Goal: Information Seeking & Learning: Learn about a topic

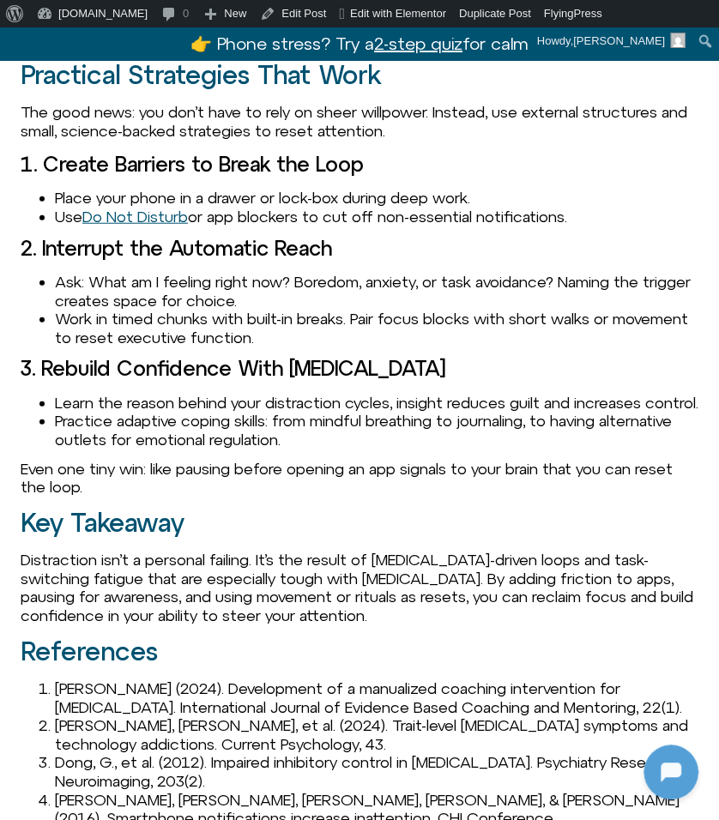
scroll to position [2275, 0]
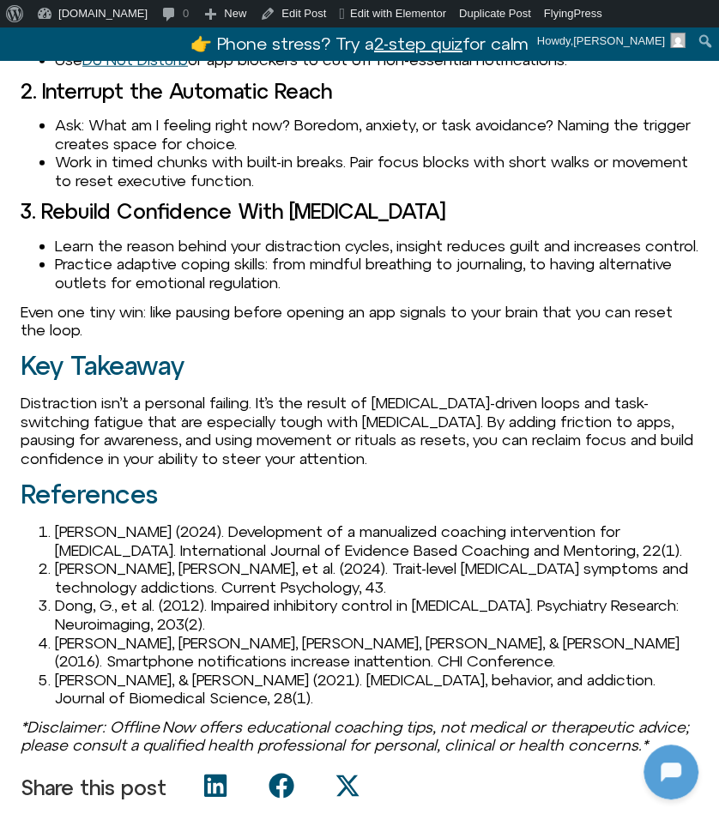
click at [104, 523] on li "Ahmann, E. (2024). Development of a manualized coaching intervention for adult …" at bounding box center [377, 541] width 644 height 37
copy li "Ahmann"
click at [55, 523] on li "Ahmann, E. (2024). Development of a manualized coaching intervention for adult …" at bounding box center [377, 541] width 644 height 37
drag, startPoint x: 56, startPoint y: 348, endPoint x: 184, endPoint y: 346, distance: 127.9
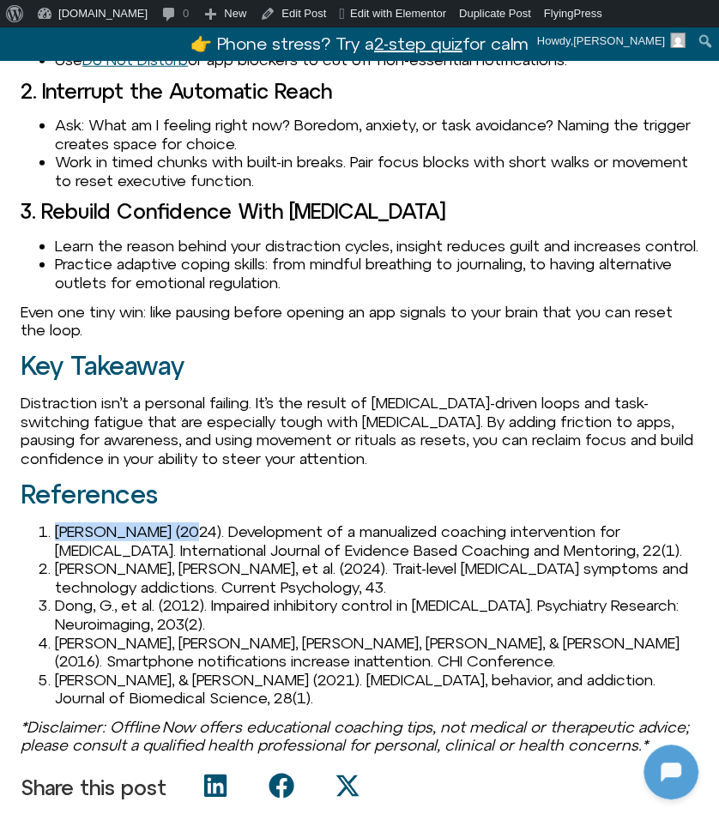
click at [184, 523] on li "Ahmann, E. (2024). Development of a manualized coaching intervention for adult …" at bounding box center [377, 541] width 644 height 37
copy li "Ahmann, E. (2024)"
click at [183, 523] on li "Ahmann, E. (2024). Development of a manualized coaching intervention for adult …" at bounding box center [377, 541] width 644 height 37
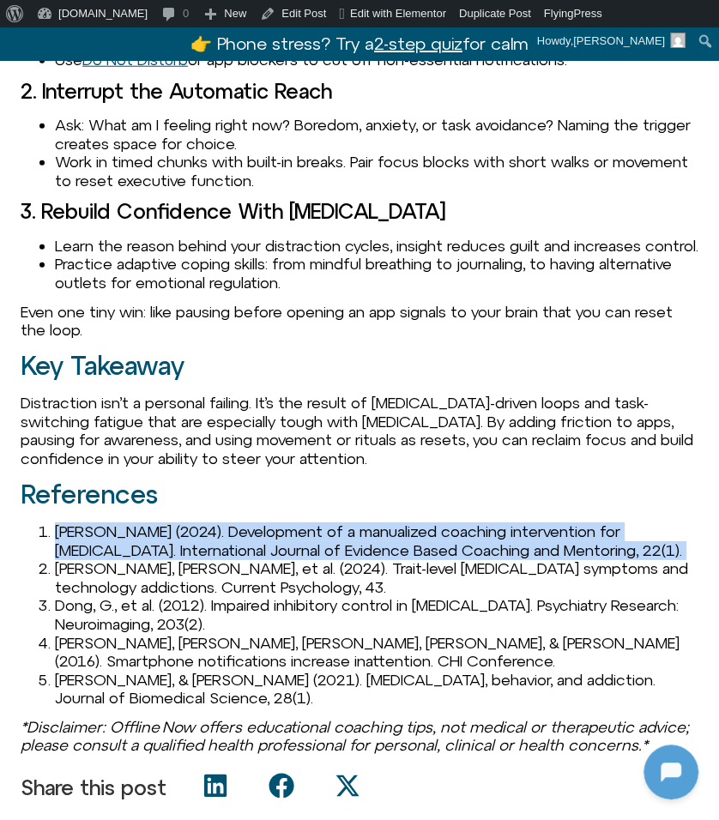
click at [183, 523] on li "Ahmann, E. (2024). Development of a manualized coaching intervention for adult …" at bounding box center [377, 541] width 644 height 37
copy li "Ahmann, E. (2024). Development of a manualized coaching intervention for adult …"
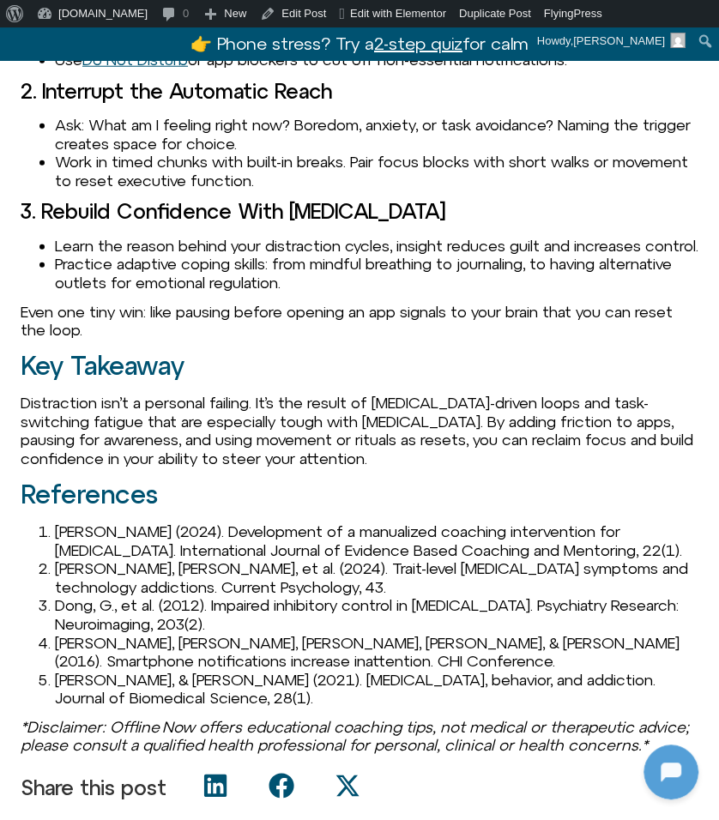
click at [74, 560] on li "Aydin, T., et al. (2024). Trait-level ADHD symptoms and technology addictions. …" at bounding box center [377, 578] width 644 height 37
copy li "Aydin"
drag, startPoint x: 56, startPoint y: 422, endPoint x: 154, endPoint y: 421, distance: 98.7
click at [154, 596] on li "Dong, G., et al. (2012). Impaired inhibitory control in internet addiction. Psy…" at bounding box center [377, 614] width 644 height 37
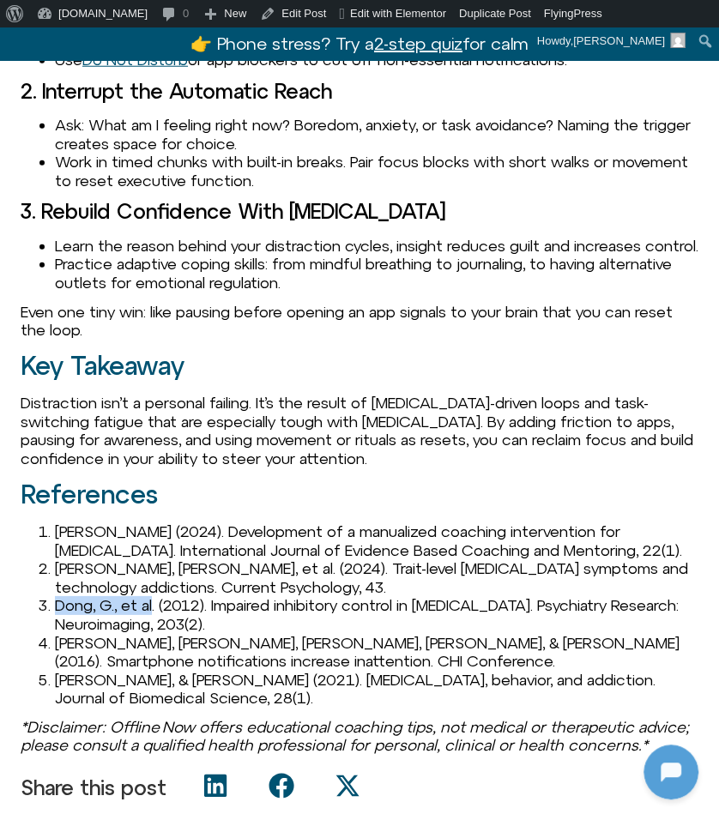
copy li "Dong, G., et al"
click at [75, 634] on li "Kushlev, K., Proulx, J., & Dunn, E. W. (2016). Smartphone notifications increas…" at bounding box center [377, 652] width 644 height 37
copy li "Kushlev"
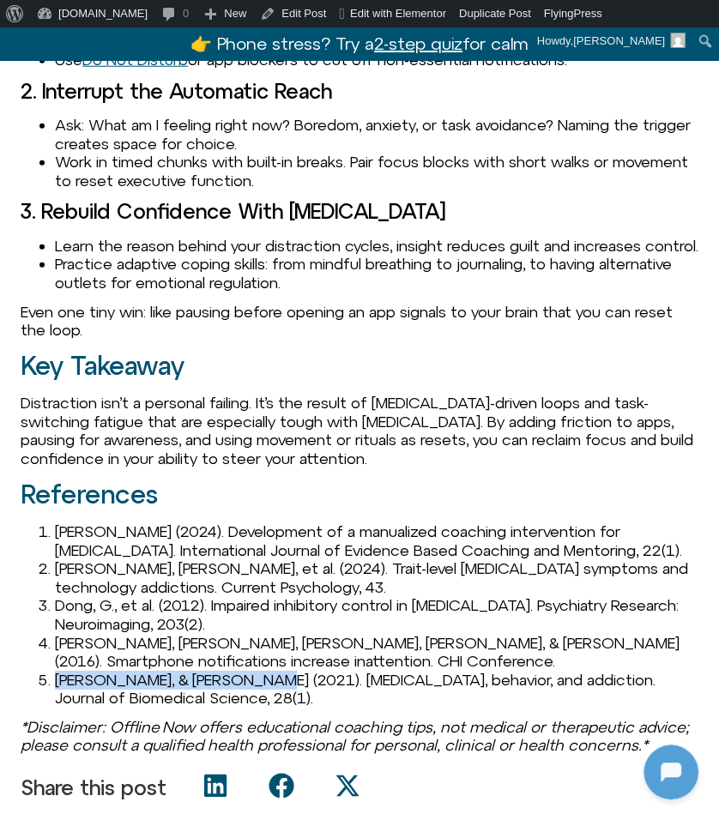
drag, startPoint x: 57, startPoint y: 498, endPoint x: 239, endPoint y: 490, distance: 182.1
click at [239, 671] on li "Wise, R. A., & Jordan, C. J. (2021). Dopamine, behavior, and addiction. Journal…" at bounding box center [377, 689] width 644 height 37
copy li "Wise, R. A., & Jordan, C. J."
click at [234, 671] on li "Wise, R. A., & Jordan, C. J. (2021). Dopamine, behavior, and addiction. Journal…" at bounding box center [377, 689] width 644 height 37
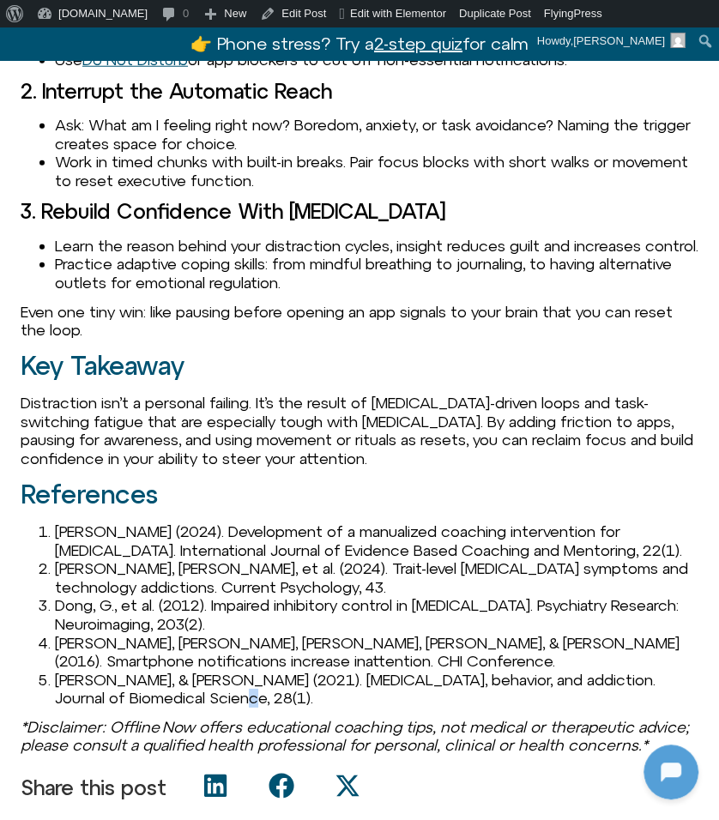
click at [234, 671] on li "Wise, R. A., & Jordan, C. J. (2021). Dopamine, behavior, and addiction. Journal…" at bounding box center [377, 689] width 644 height 37
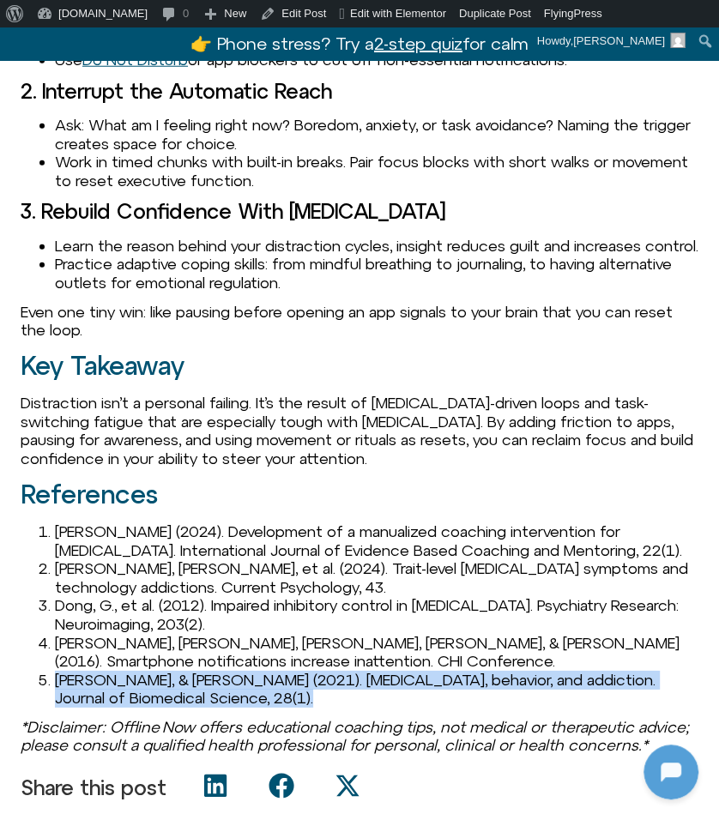
click at [234, 671] on li "Wise, R. A., & Jordan, C. J. (2021). Dopamine, behavior, and addiction. Journal…" at bounding box center [377, 689] width 644 height 37
copy li "Wise, R. A., & Jordan, C. J. (2021). Dopamine, behavior, and addiction. Journal…"
